Goal: Task Accomplishment & Management: Manage account settings

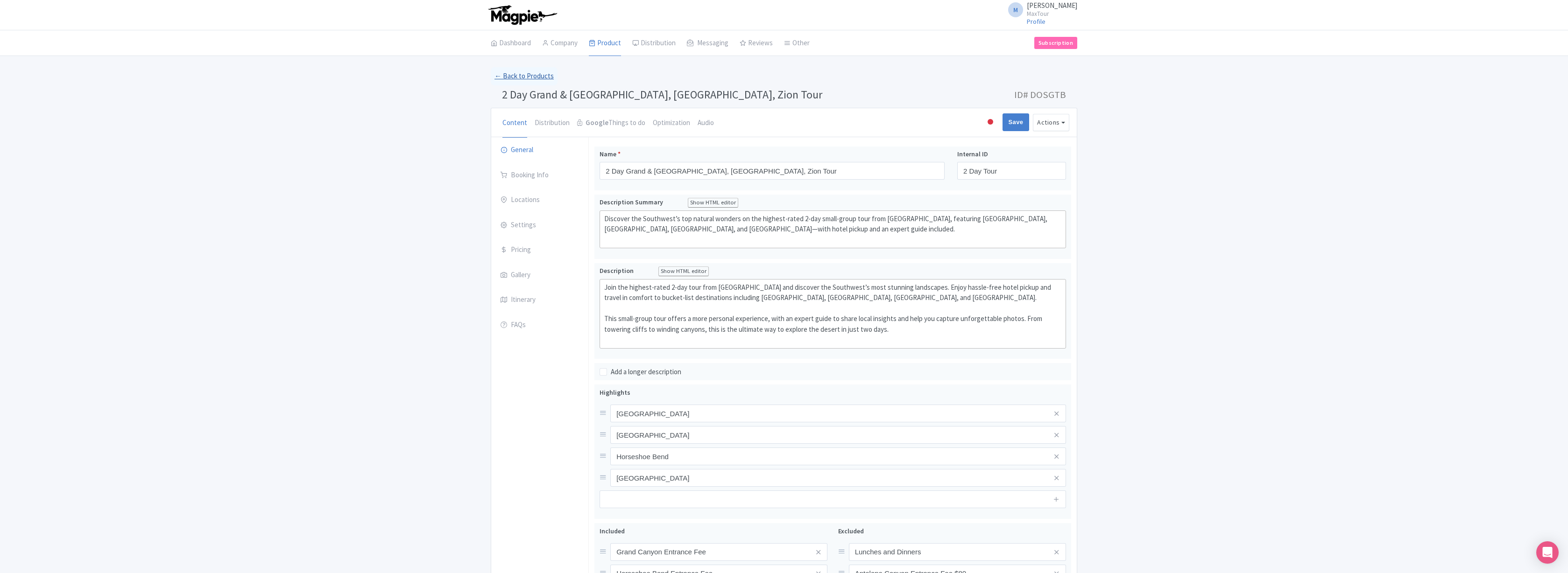
click at [517, 77] on link "← Back to Products" at bounding box center [524, 76] width 67 height 18
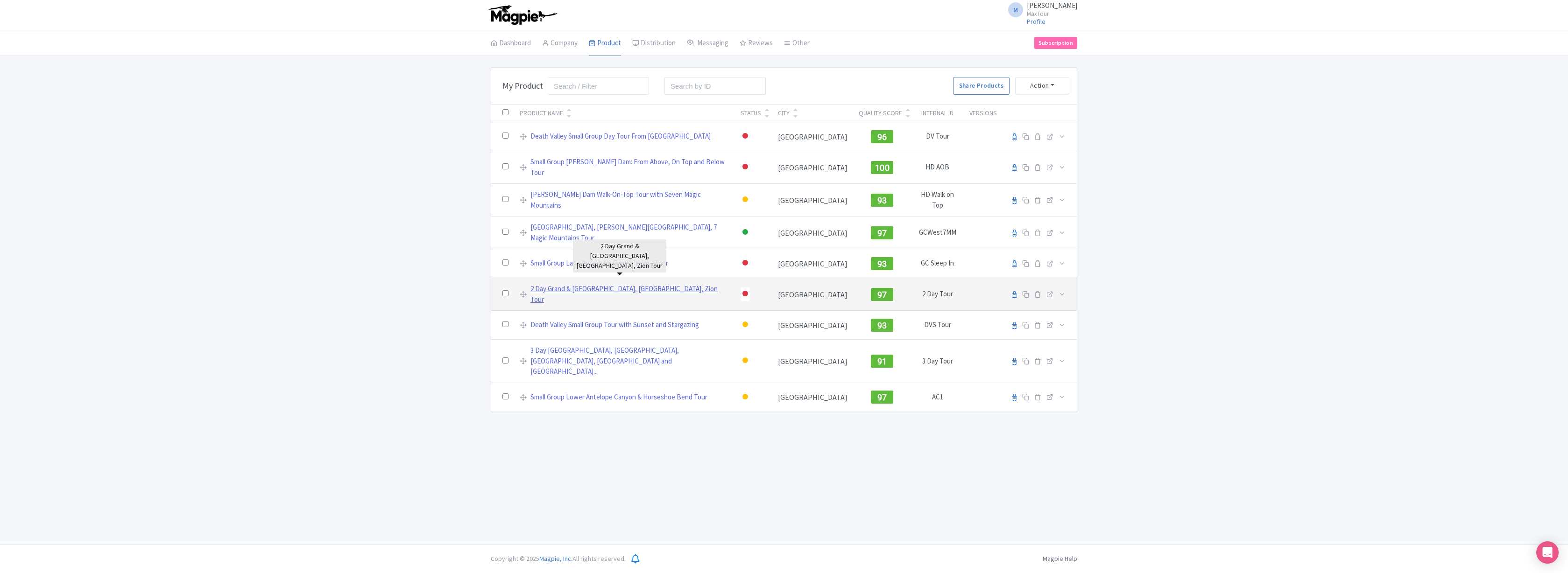
click at [578, 283] on link "2 Day Grand & [GEOGRAPHIC_DATA], [GEOGRAPHIC_DATA], Zion Tour" at bounding box center [629, 294] width 199 height 21
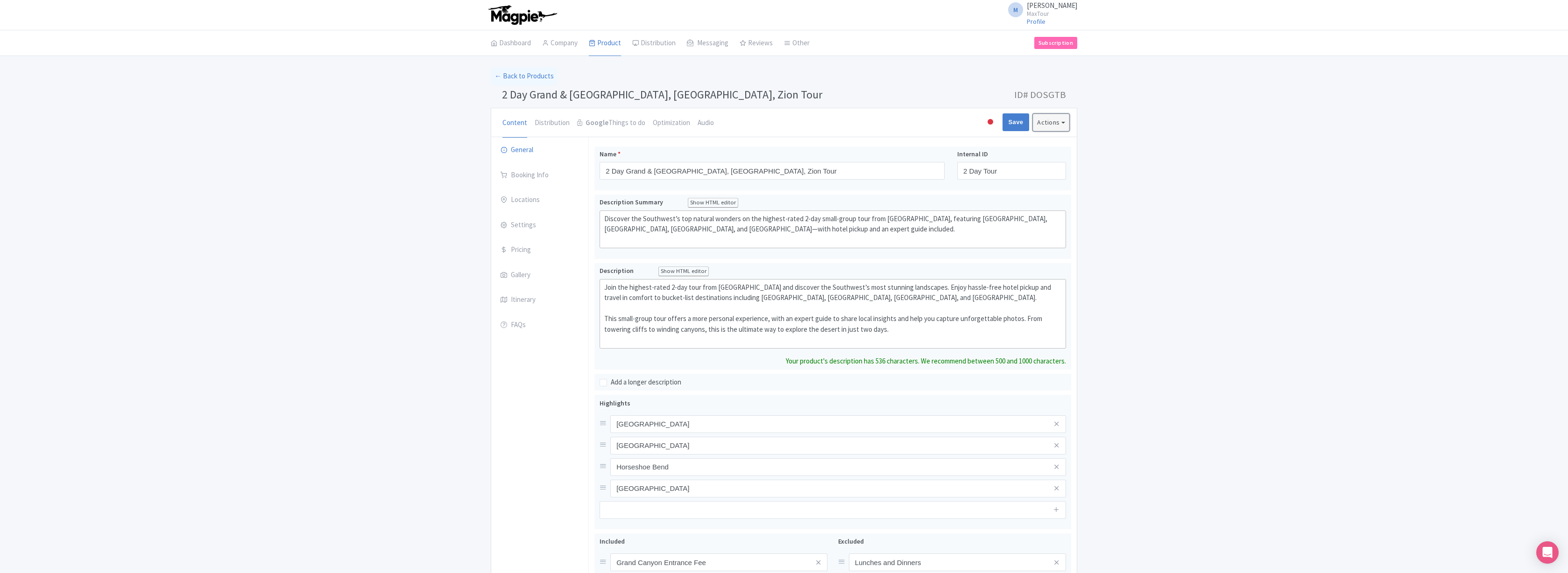
click at [1058, 122] on button "Actions" at bounding box center [1051, 122] width 37 height 17
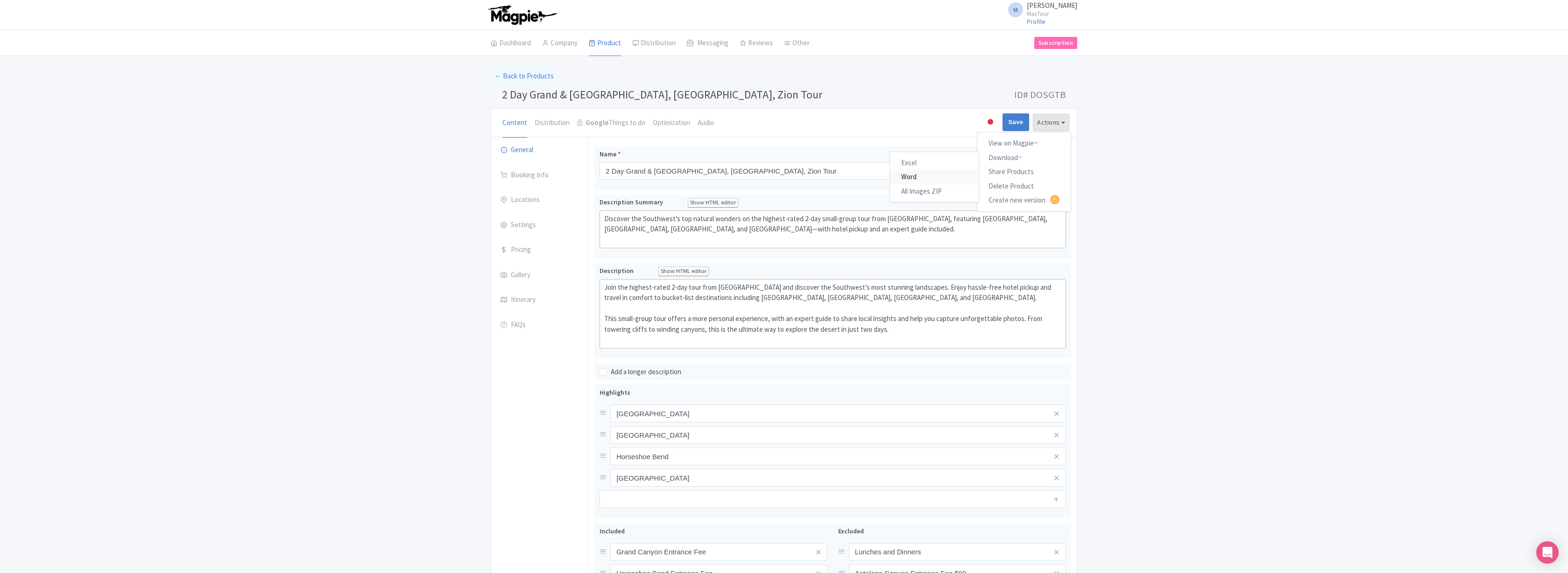
click at [909, 173] on link "Word" at bounding box center [934, 177] width 89 height 15
